Goal: Task Accomplishment & Management: Complete application form

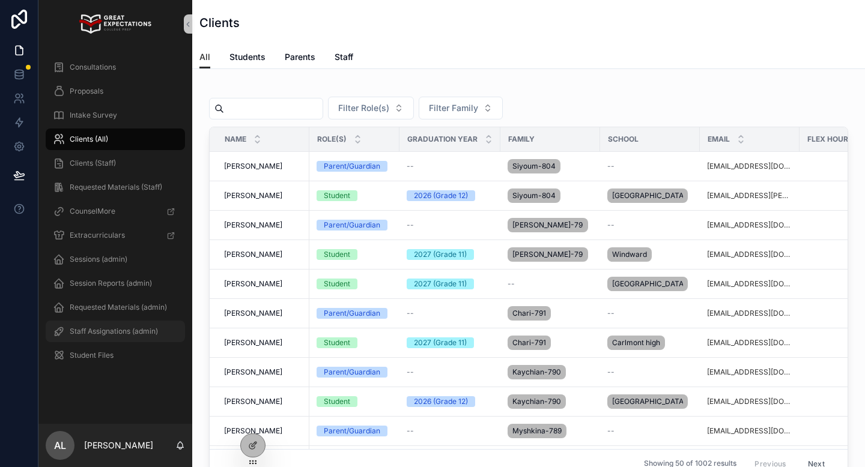
click at [110, 335] on span "Staff Assignations (admin)" at bounding box center [114, 332] width 88 height 10
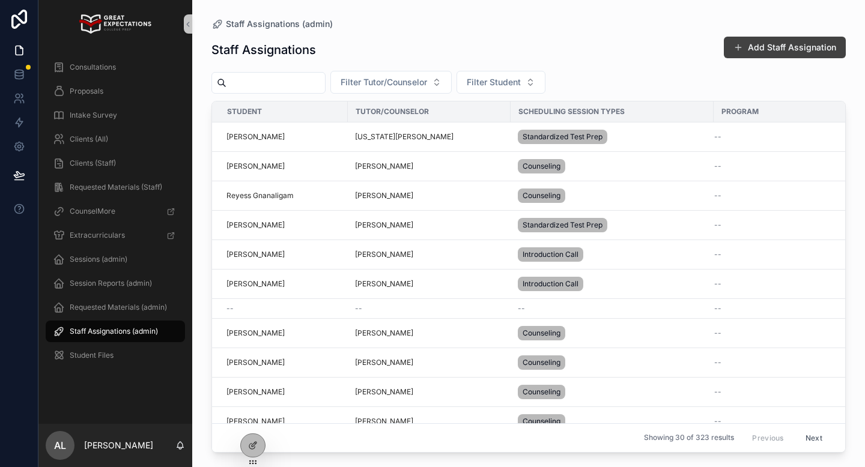
click at [739, 42] on button "Add Staff Assignation" at bounding box center [785, 48] width 122 height 22
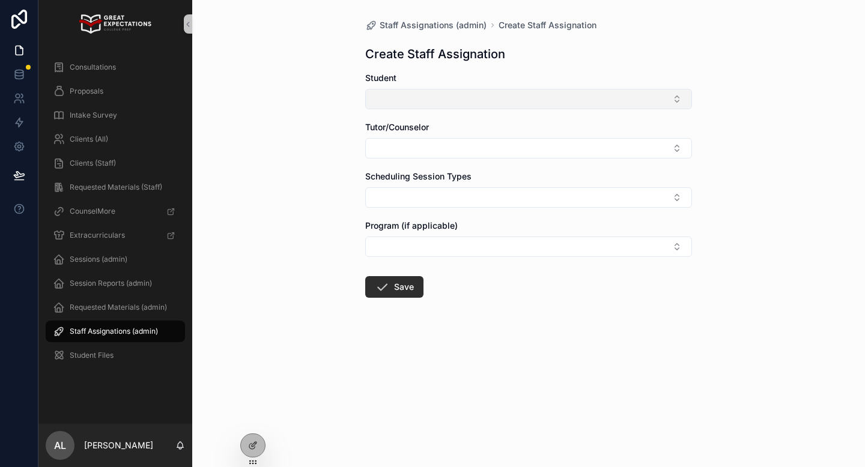
click at [402, 104] on button "Select Button" at bounding box center [528, 99] width 327 height 20
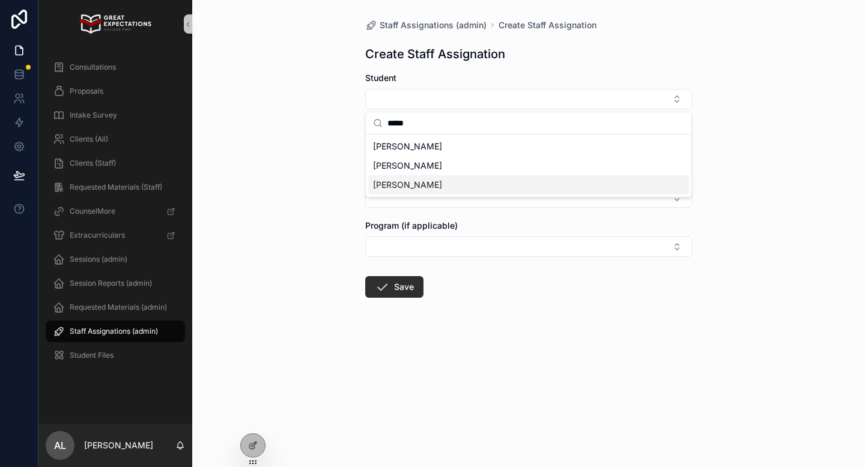
type input "*****"
click at [406, 179] on span "[PERSON_NAME]" at bounding box center [407, 185] width 69 height 12
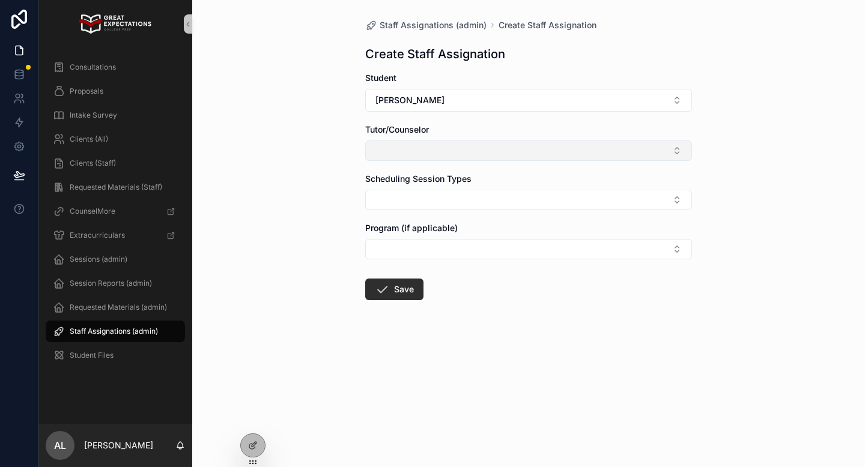
click at [401, 151] on button "Select Button" at bounding box center [528, 151] width 327 height 20
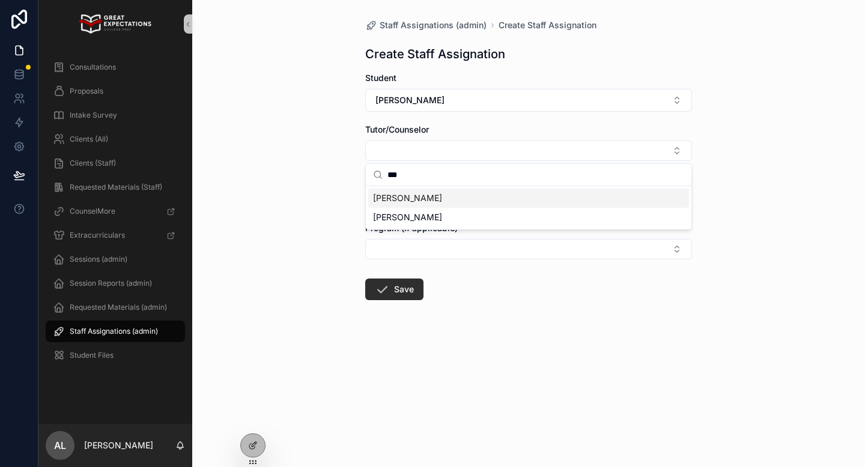
type input "***"
click at [402, 195] on span "[PERSON_NAME]" at bounding box center [407, 198] width 69 height 12
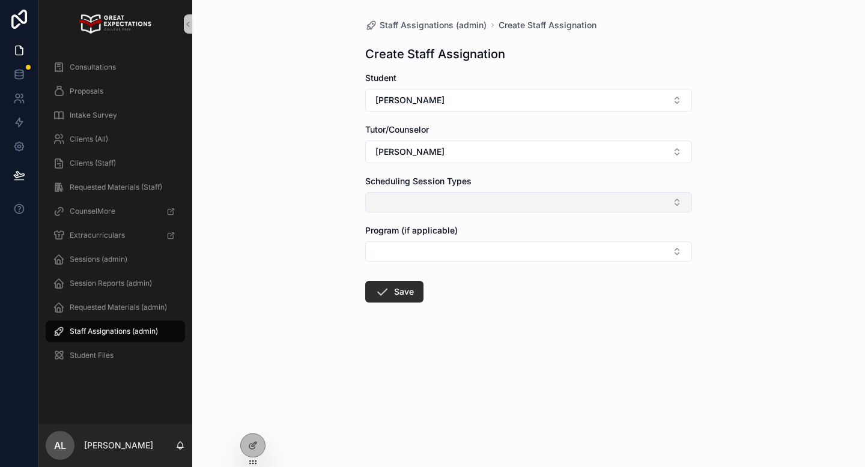
click at [398, 207] on button "Select Button" at bounding box center [528, 202] width 327 height 20
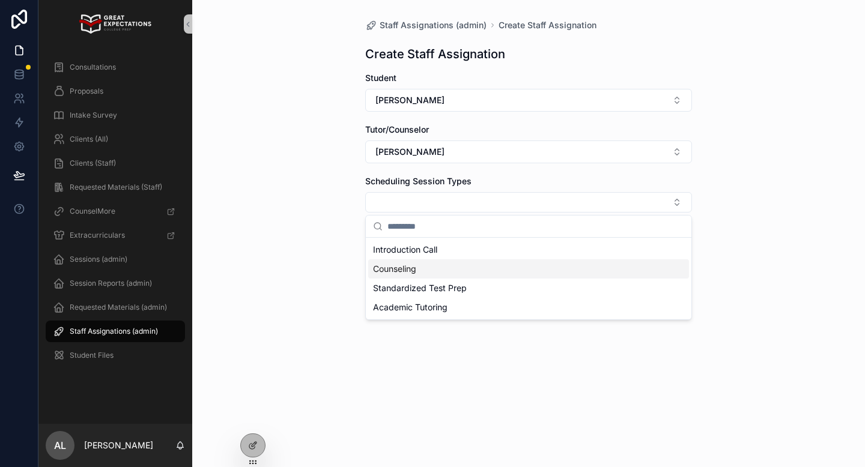
click at [393, 267] on span "Counseling" at bounding box center [394, 269] width 43 height 12
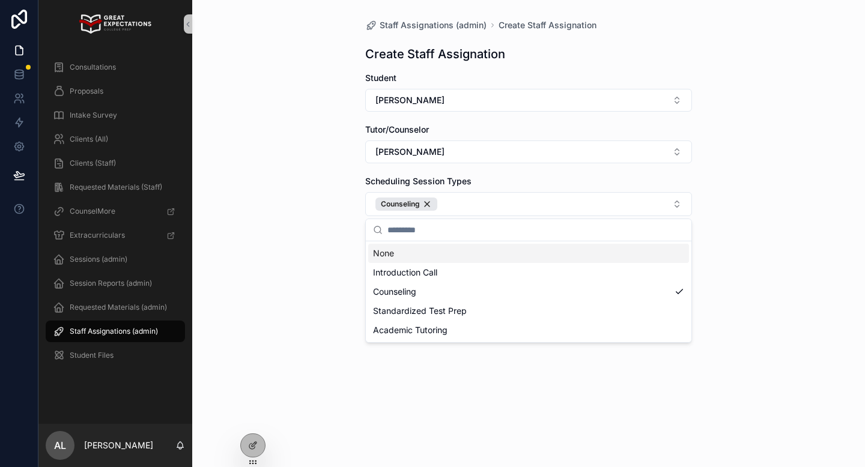
click at [350, 226] on div "Staff Assignations (admin) Create Staff Assignation Create Staff Assignation St…" at bounding box center [528, 233] width 673 height 467
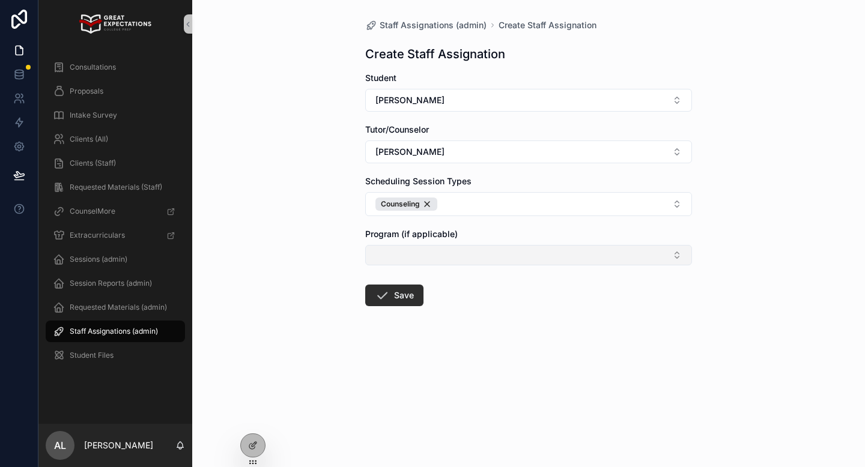
click at [404, 263] on button "Select Button" at bounding box center [528, 255] width 327 height 20
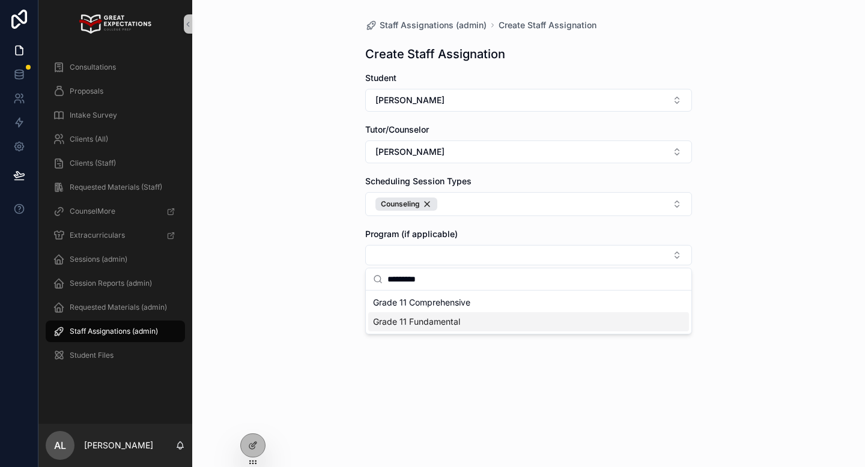
type input "********"
click at [405, 323] on span "Grade 11 Fundamental" at bounding box center [416, 322] width 87 height 12
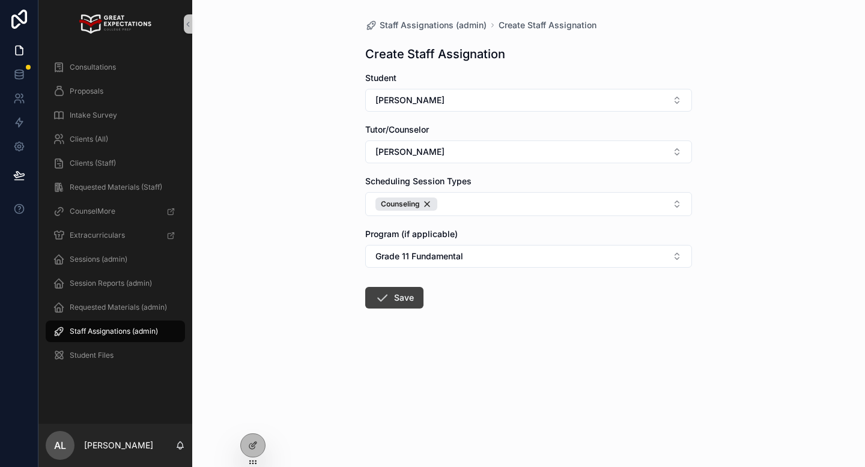
click at [388, 301] on icon "scrollable content" at bounding box center [382, 298] width 14 height 14
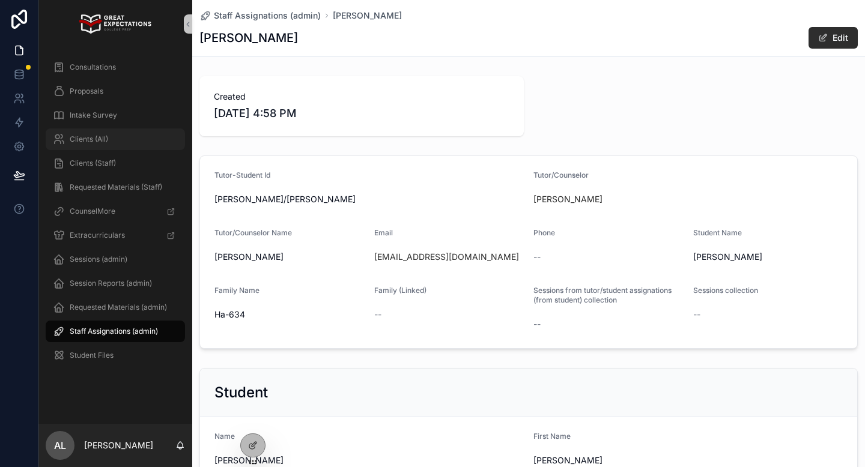
click at [91, 139] on span "Clients (All)" at bounding box center [89, 140] width 38 height 10
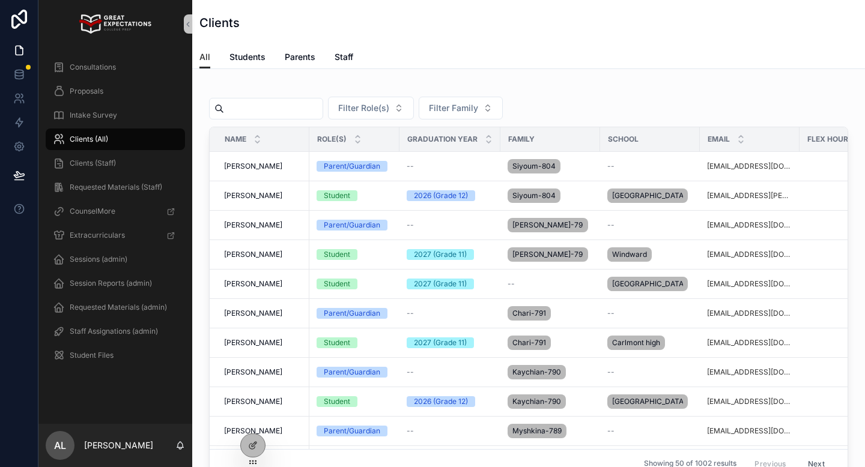
click at [251, 112] on input "scrollable content" at bounding box center [273, 108] width 98 height 17
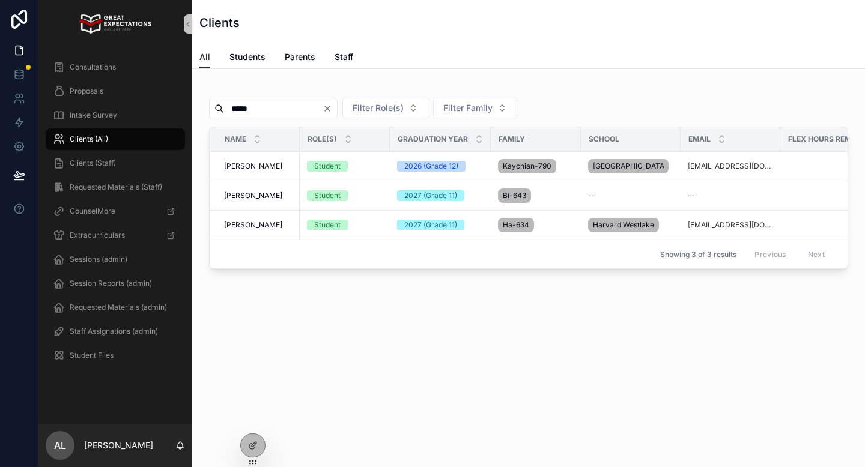
type input "*****"
click at [252, 230] on span "[PERSON_NAME]" at bounding box center [253, 225] width 58 height 10
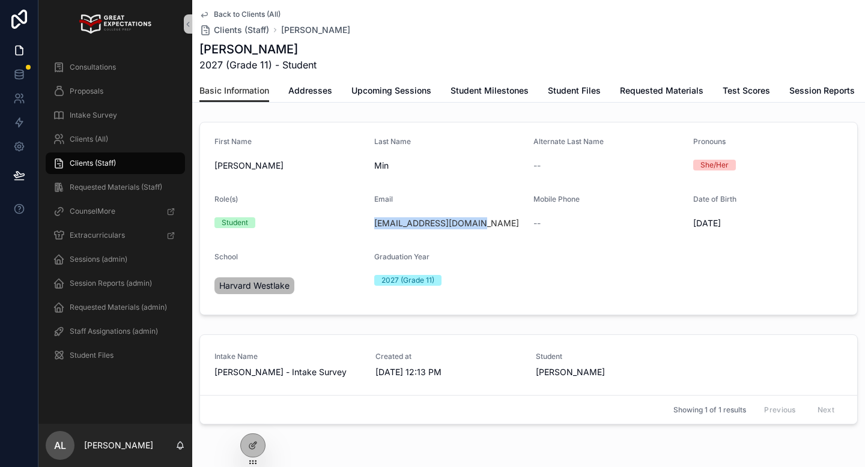
click at [94, 165] on span "Clients (Staff)" at bounding box center [93, 164] width 46 height 10
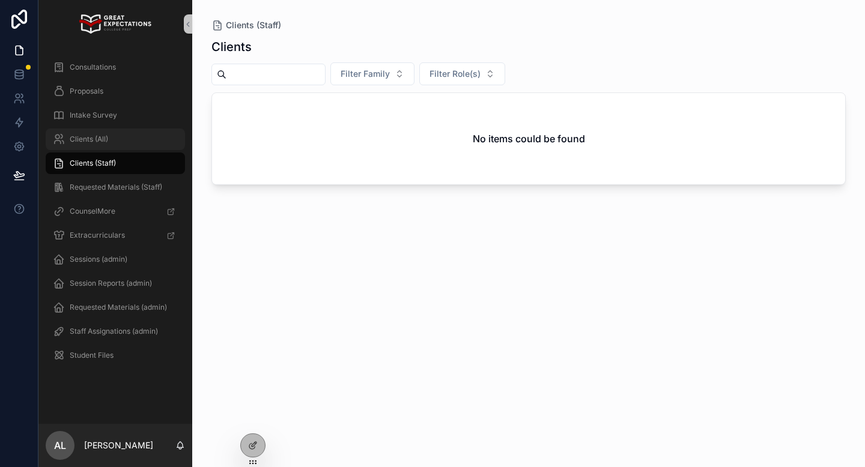
click at [109, 142] on div "Clients (All)" at bounding box center [115, 139] width 125 height 19
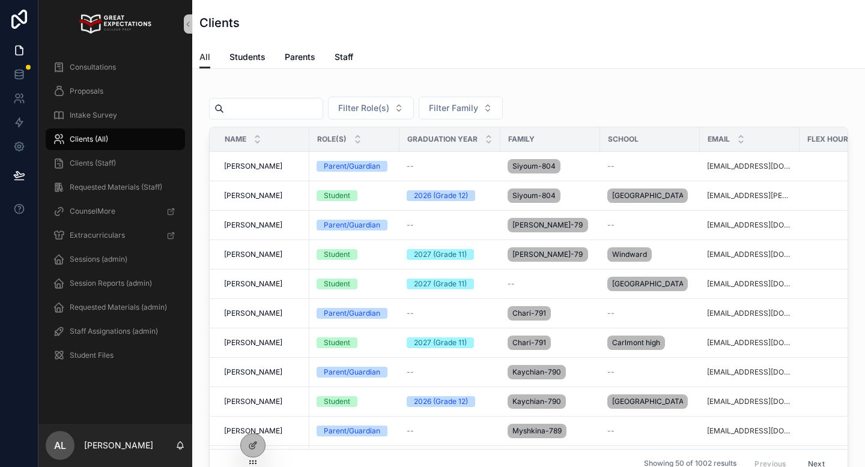
click at [245, 118] on div "scrollable content" at bounding box center [266, 109] width 114 height 22
click at [256, 110] on input "scrollable content" at bounding box center [273, 108] width 98 height 17
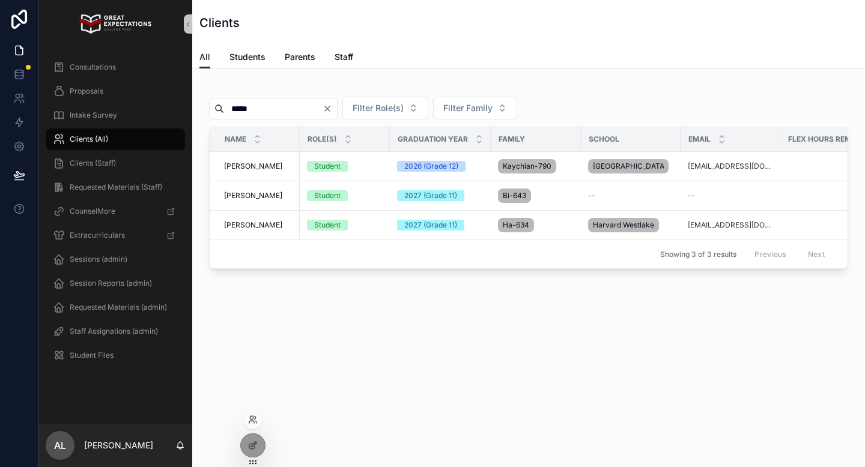
type input "*****"
click at [249, 426] on div at bounding box center [252, 419] width 19 height 19
click at [250, 422] on icon at bounding box center [253, 420] width 10 height 10
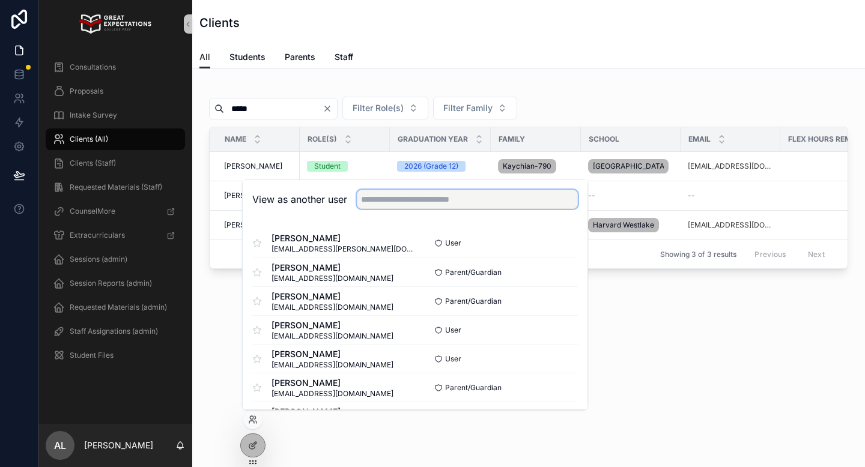
click at [379, 203] on input "text" at bounding box center [467, 199] width 221 height 19
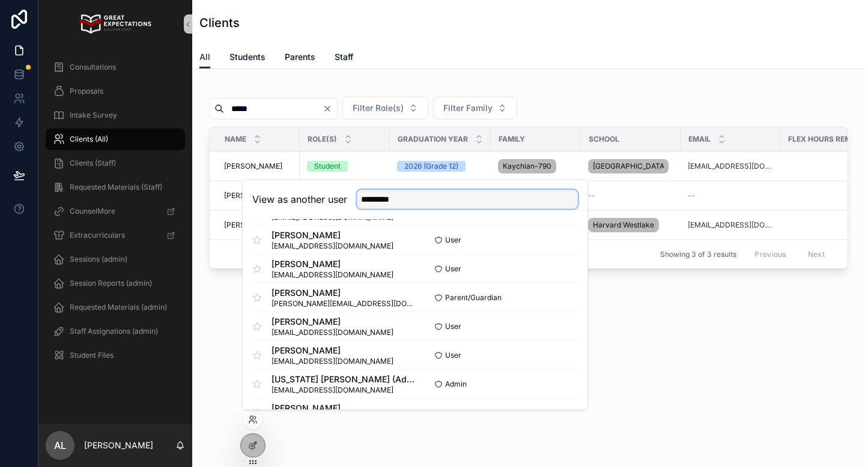
scroll to position [150, 0]
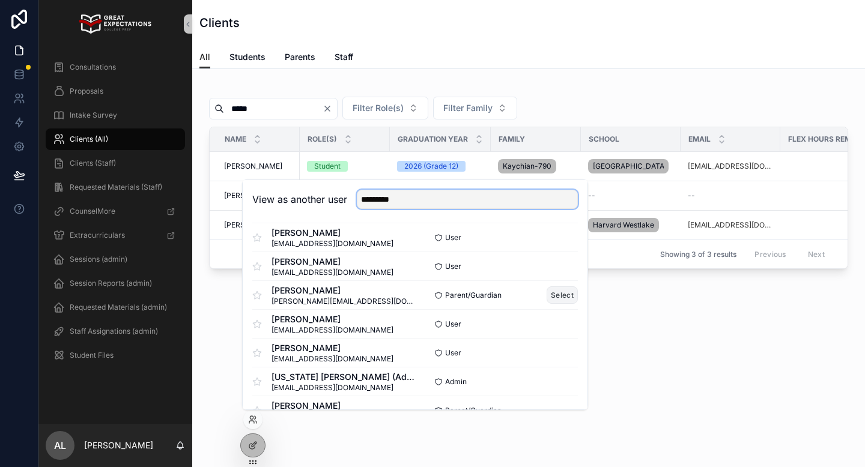
type input "*********"
click at [555, 295] on button "Select" at bounding box center [561, 294] width 31 height 17
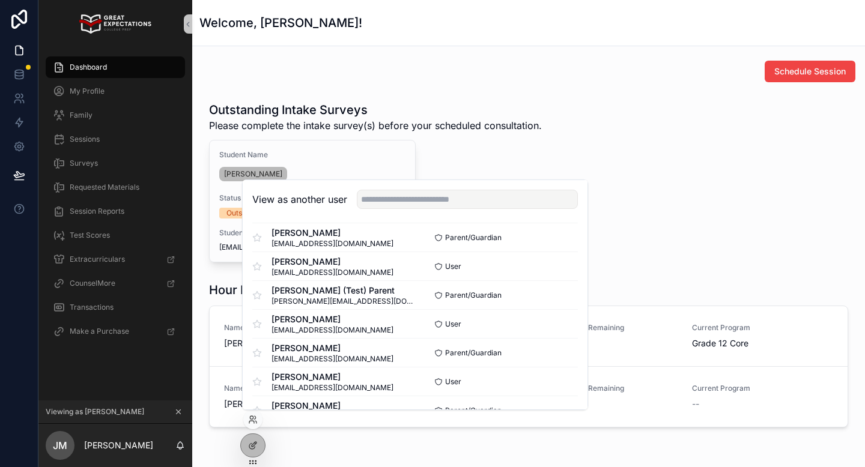
click at [293, 64] on div "Schedule Session" at bounding box center [528, 72] width 653 height 22
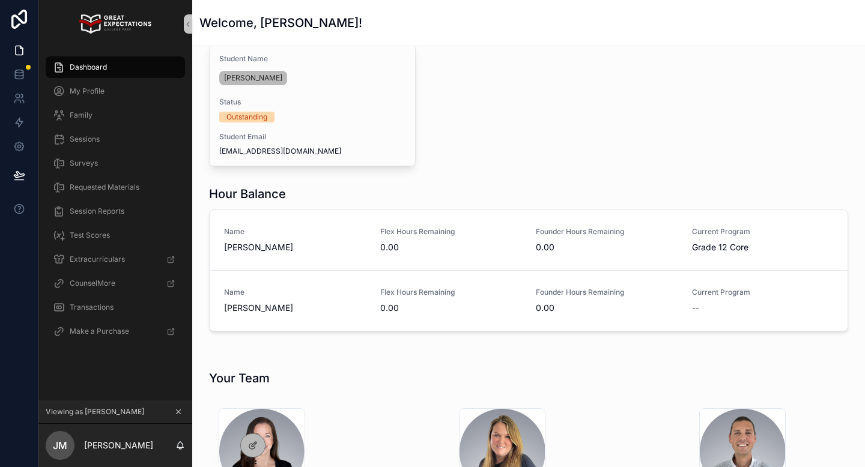
scroll to position [106, 0]
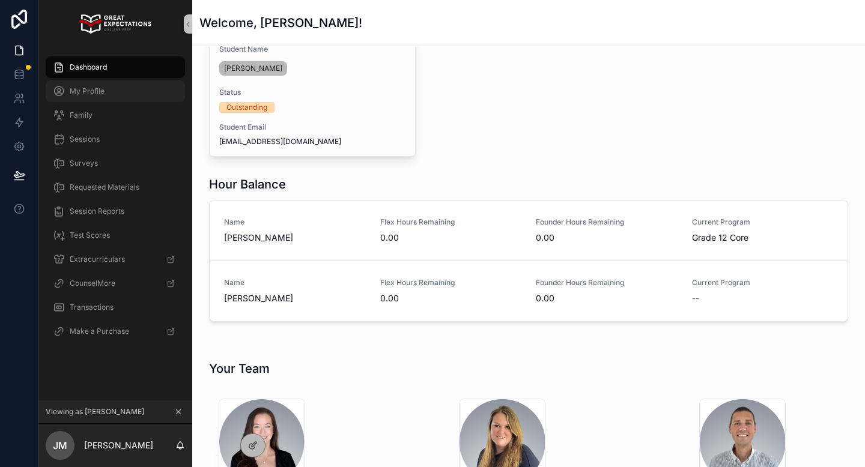
click at [77, 98] on div "My Profile" at bounding box center [115, 91] width 125 height 19
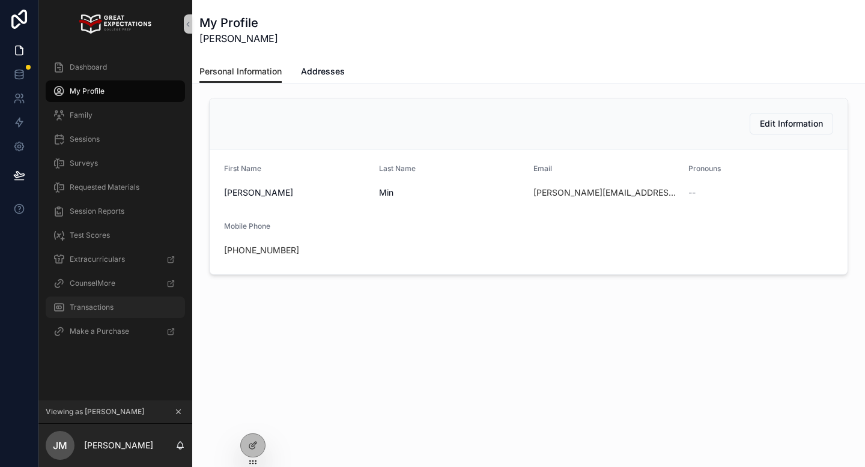
click at [97, 309] on span "Transactions" at bounding box center [92, 308] width 44 height 10
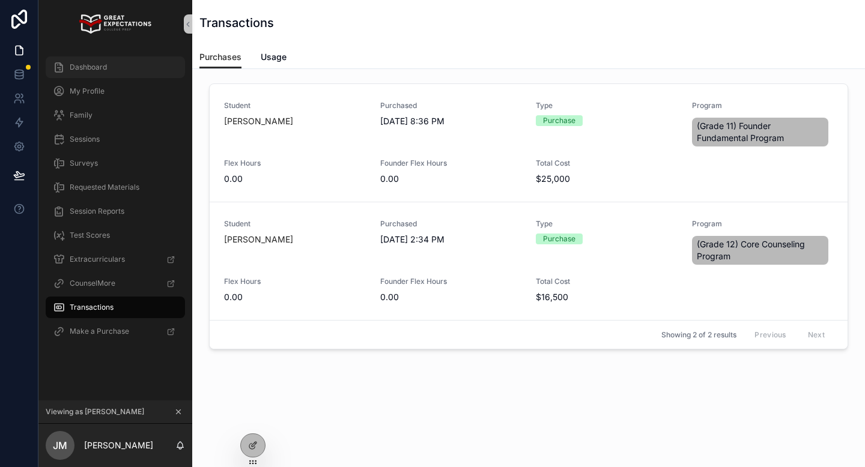
click at [95, 69] on span "Dashboard" at bounding box center [88, 67] width 37 height 10
